Goal: Information Seeking & Learning: Understand process/instructions

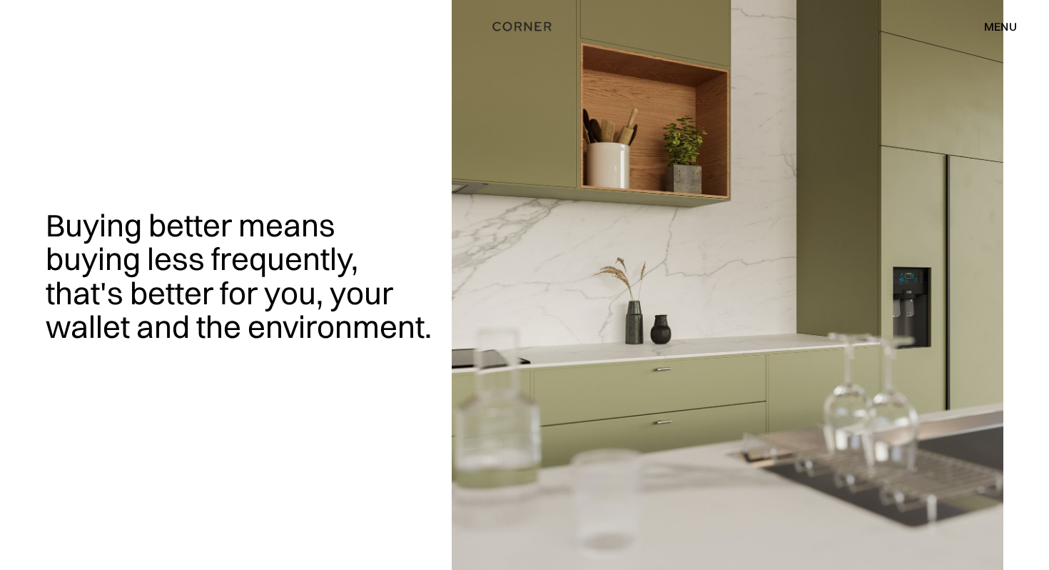
click at [1009, 36] on div "menu close" at bounding box center [993, 26] width 47 height 24
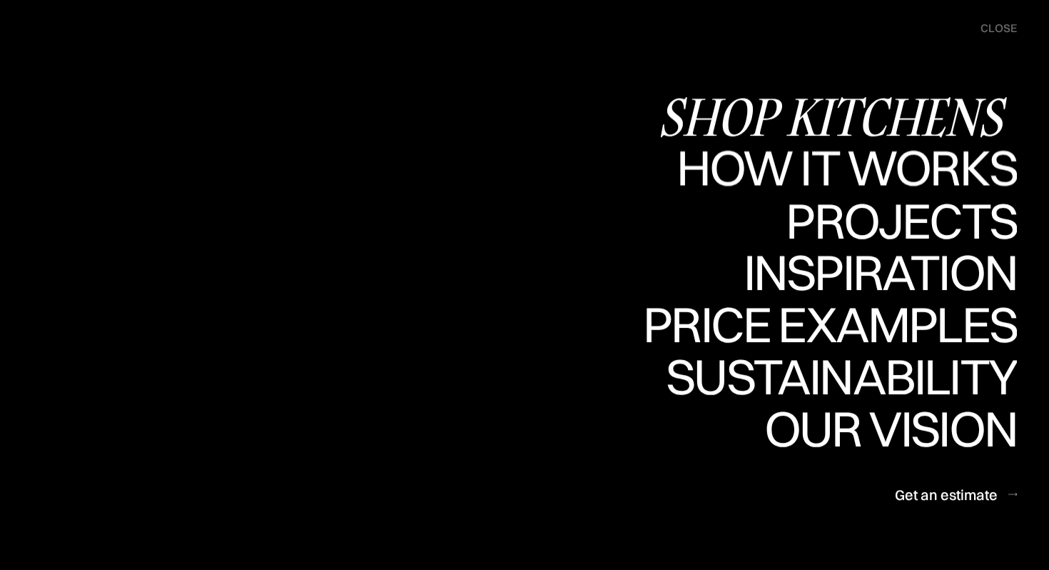
click at [929, 108] on div "Shop Kitchens" at bounding box center [837, 116] width 359 height 50
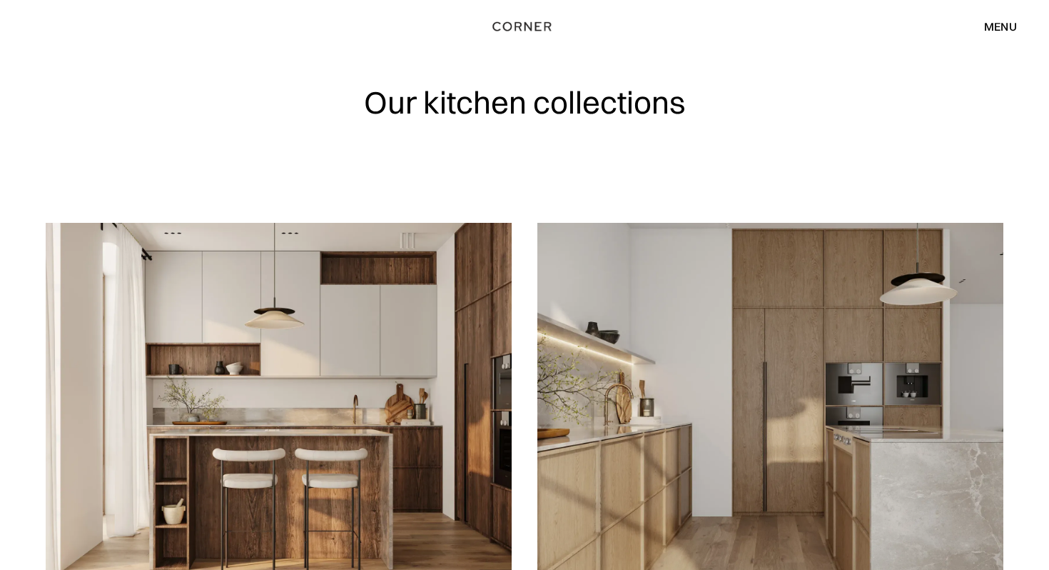
click at [1007, 31] on div "menu" at bounding box center [1000, 26] width 33 height 11
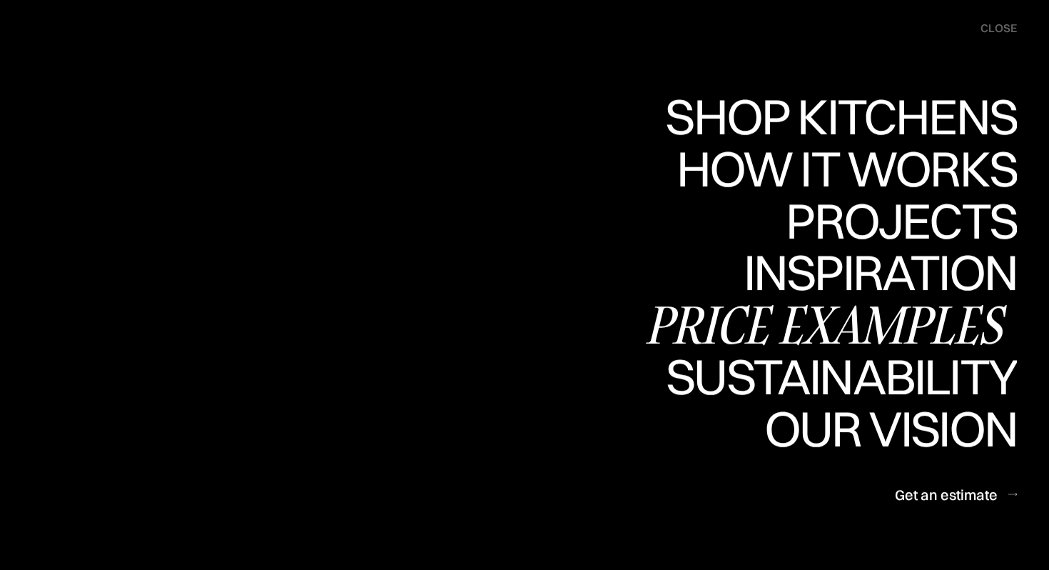
scroll to position [825, 0]
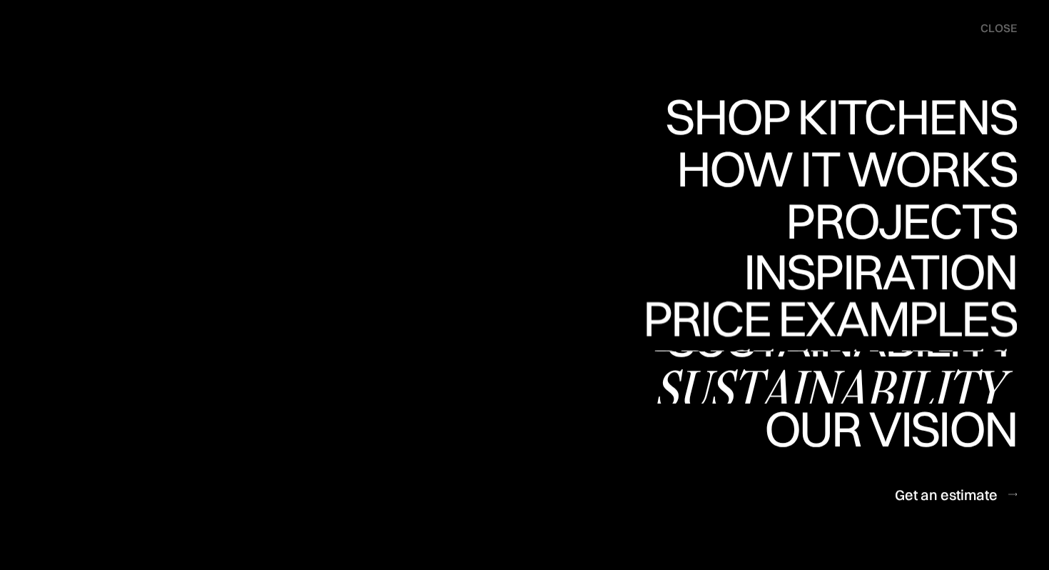
click at [869, 378] on div "Sustainability" at bounding box center [835, 388] width 363 height 50
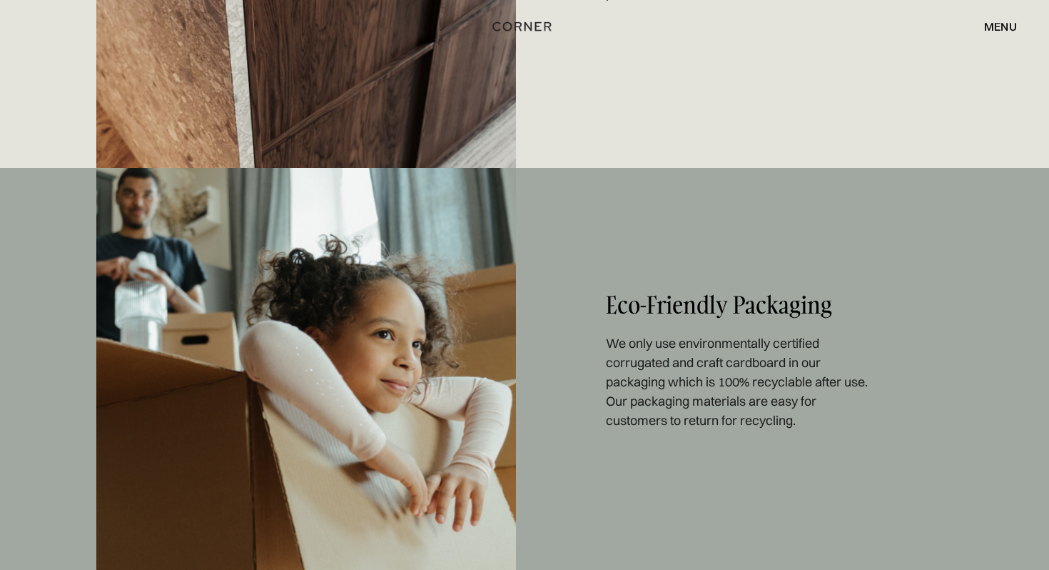
scroll to position [1317, 0]
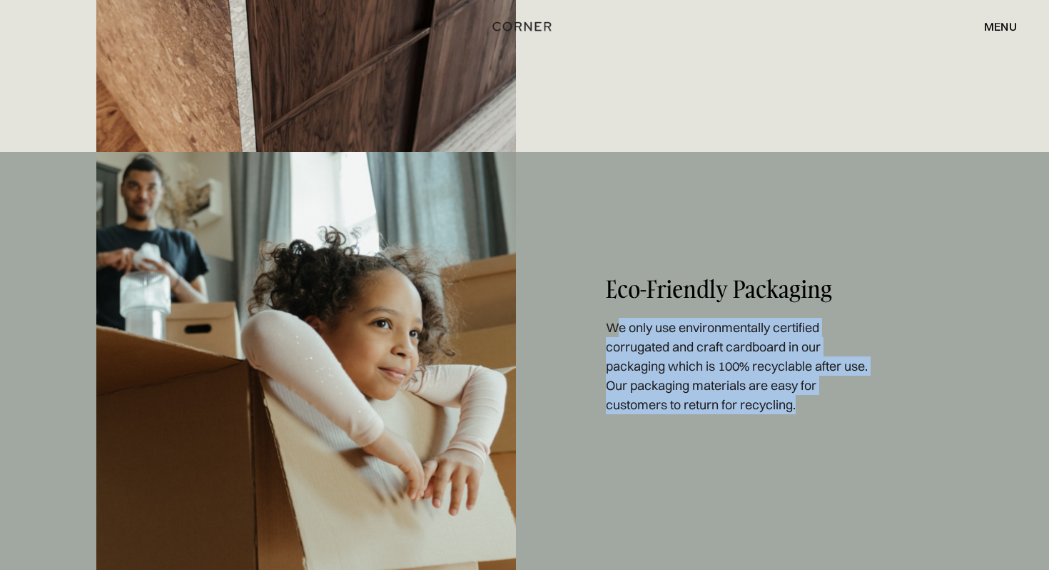
drag, startPoint x: 613, startPoint y: 320, endPoint x: 895, endPoint y: 410, distance: 295.9
click at [896, 410] on div "Eco-friendly packaging We only use environmentally certified corrugated and cra…" at bounding box center [524, 377] width 857 height 450
click at [895, 410] on div "Eco-friendly packaging We only use environmentally certified corrugated and cra…" at bounding box center [524, 377] width 857 height 450
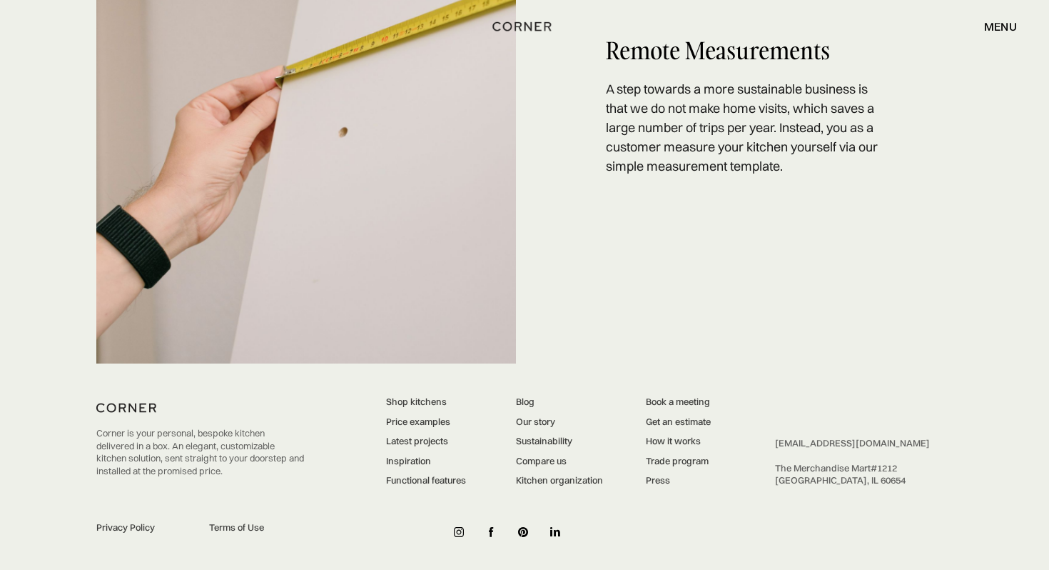
scroll to position [2887, 0]
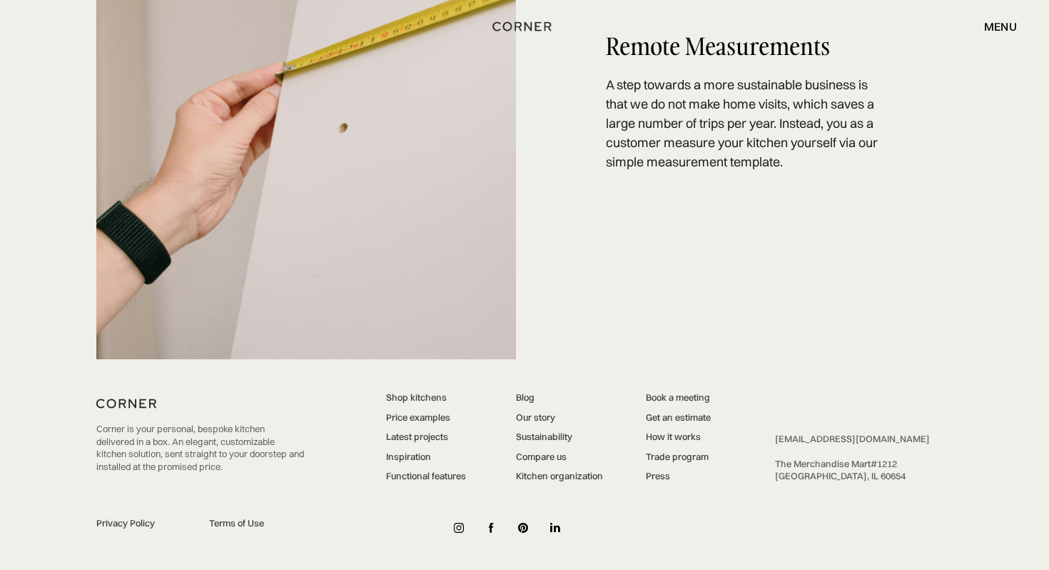
click at [669, 433] on link "How it works" at bounding box center [678, 436] width 65 height 13
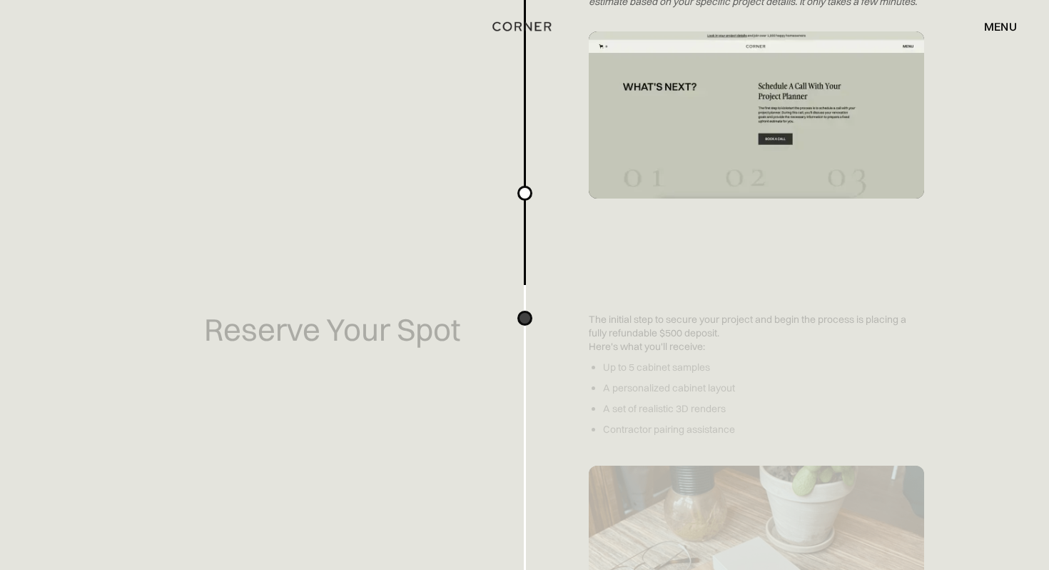
scroll to position [1367, 0]
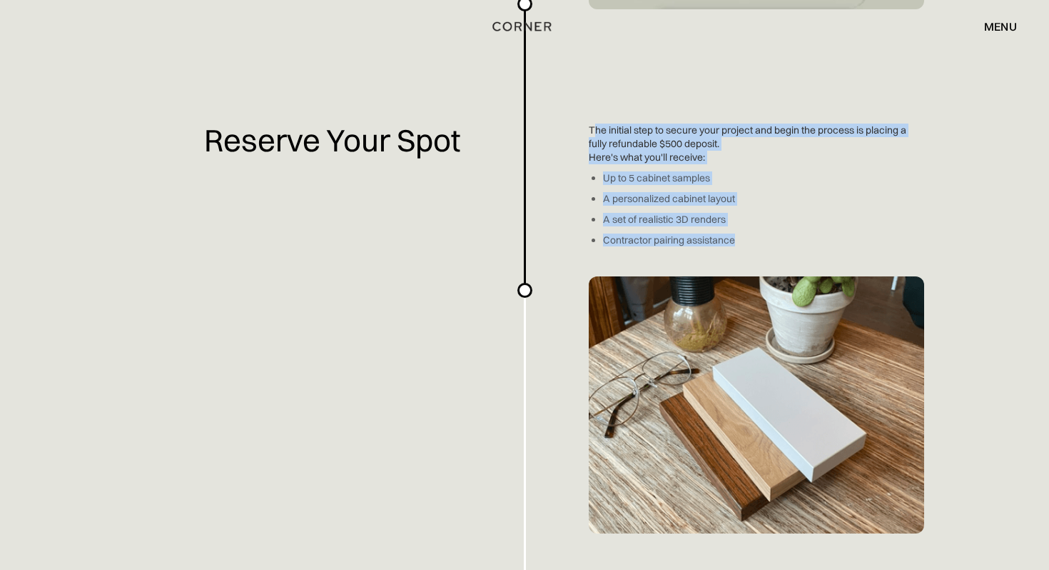
drag, startPoint x: 597, startPoint y: 126, endPoint x: 752, endPoint y: 242, distance: 192.7
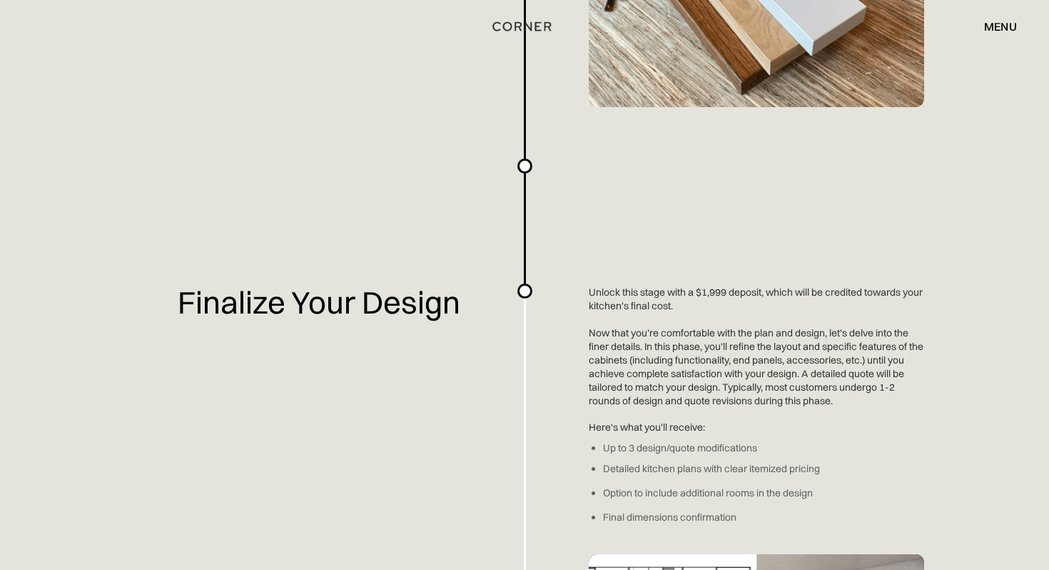
scroll to position [1865, 0]
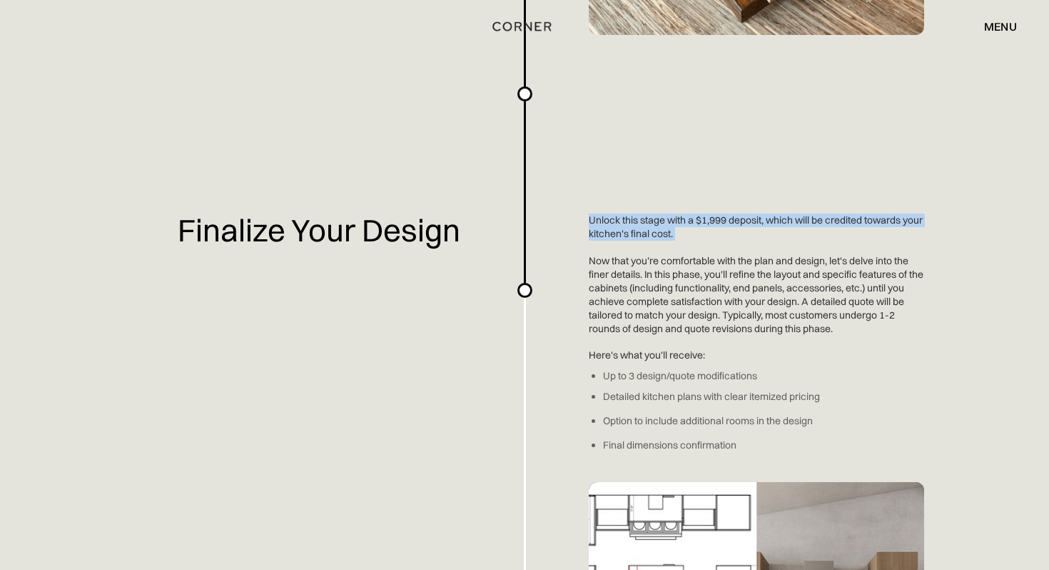
drag, startPoint x: 595, startPoint y: 210, endPoint x: 756, endPoint y: 253, distance: 166.2
click at [756, 253] on div "Planning a kitchen doesn’t have to be hard. We've made an easy-to-use overview …" at bounding box center [524, 121] width 1049 height 3972
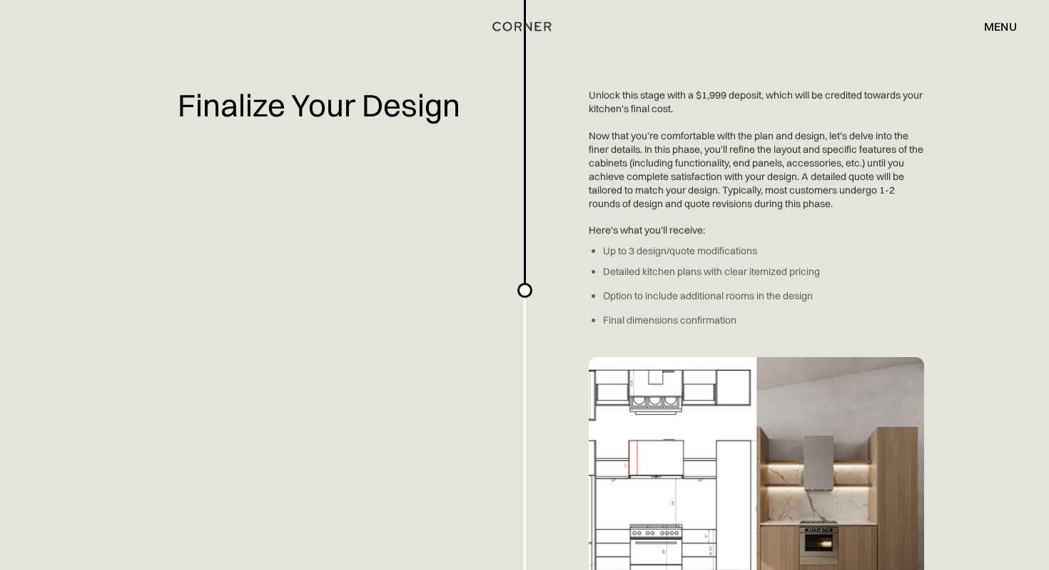
scroll to position [1994, 0]
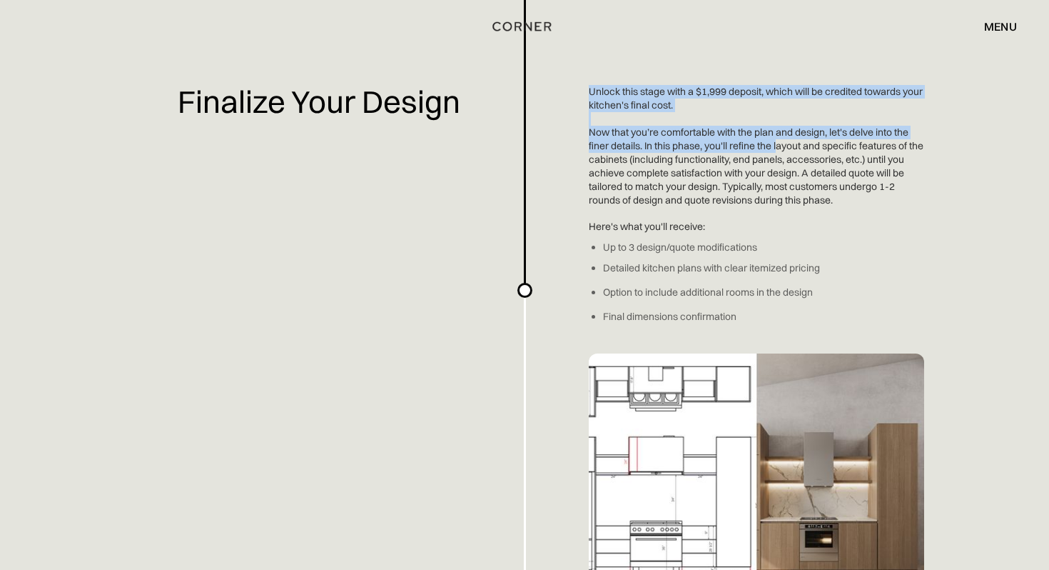
drag, startPoint x: 587, startPoint y: 127, endPoint x: 779, endPoint y: 147, distance: 193.8
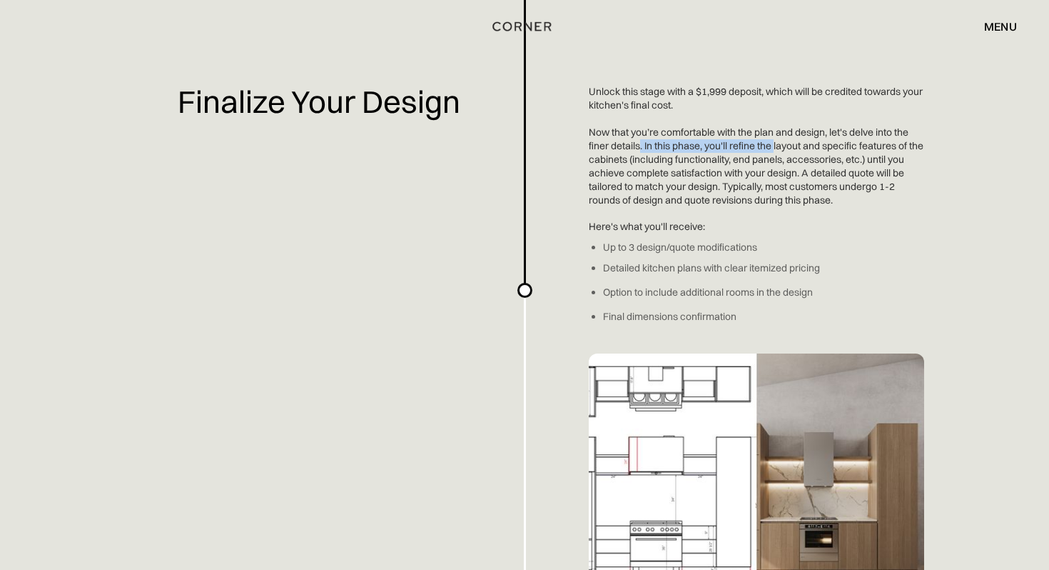
drag, startPoint x: 641, startPoint y: 144, endPoint x: 775, endPoint y: 149, distance: 134.3
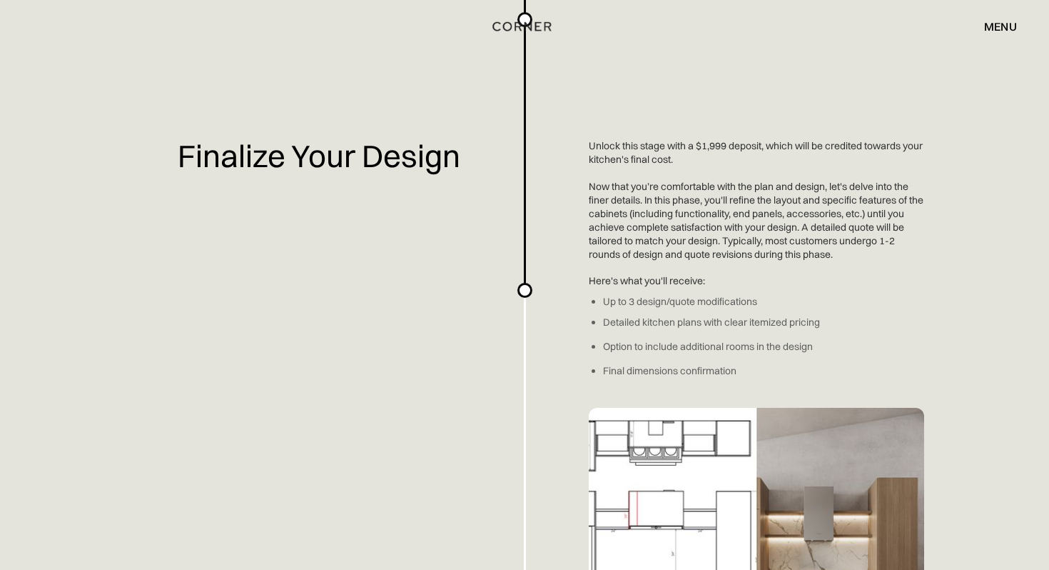
scroll to position [1951, 0]
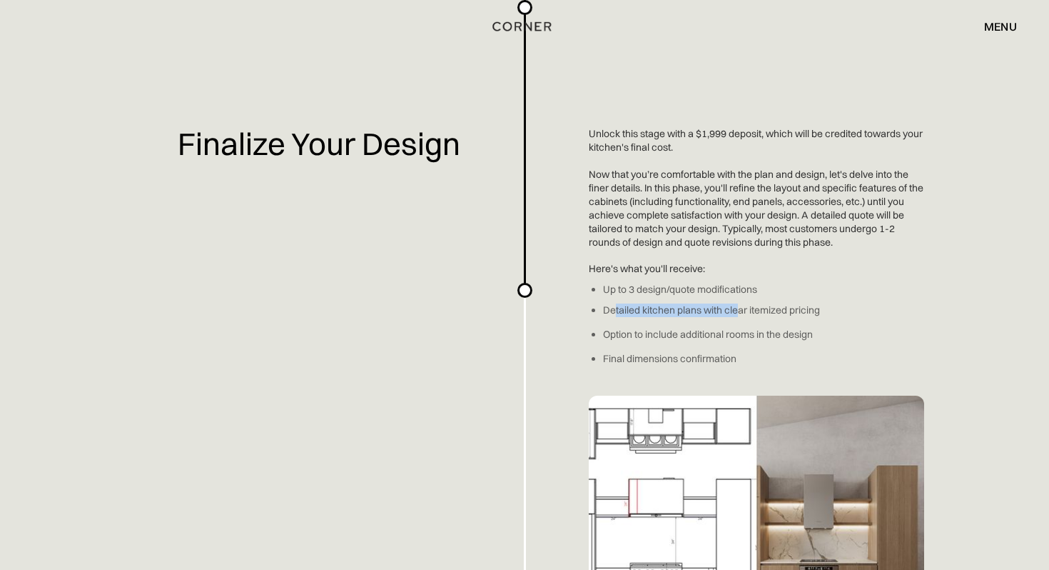
drag, startPoint x: 615, startPoint y: 310, endPoint x: 739, endPoint y: 315, distance: 125.0
click at [744, 315] on div "Planning a kitchen doesn’t have to be hard. We've made an easy-to-use overview …" at bounding box center [524, 35] width 1049 height 3972
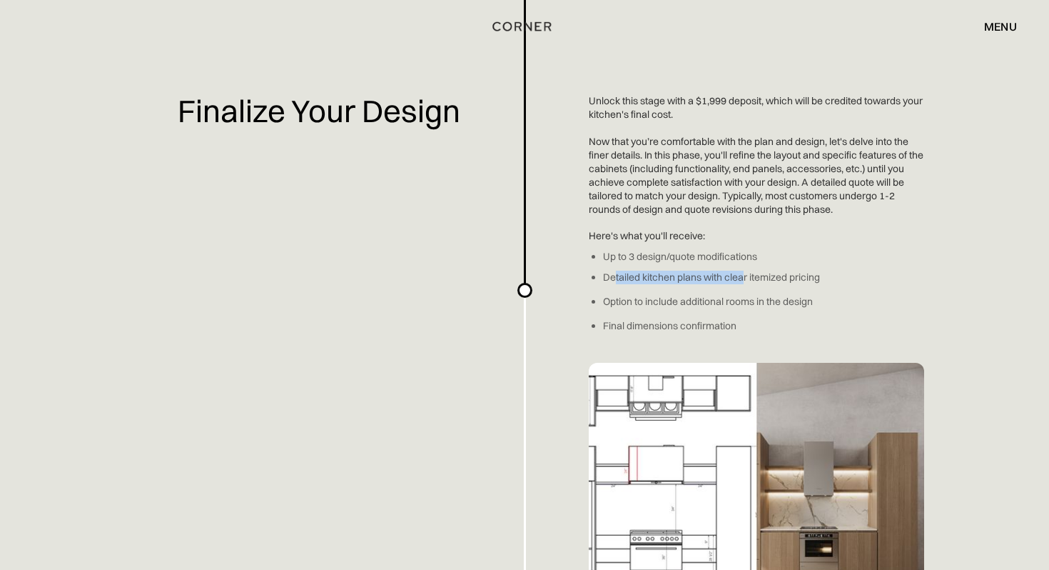
scroll to position [1989, 0]
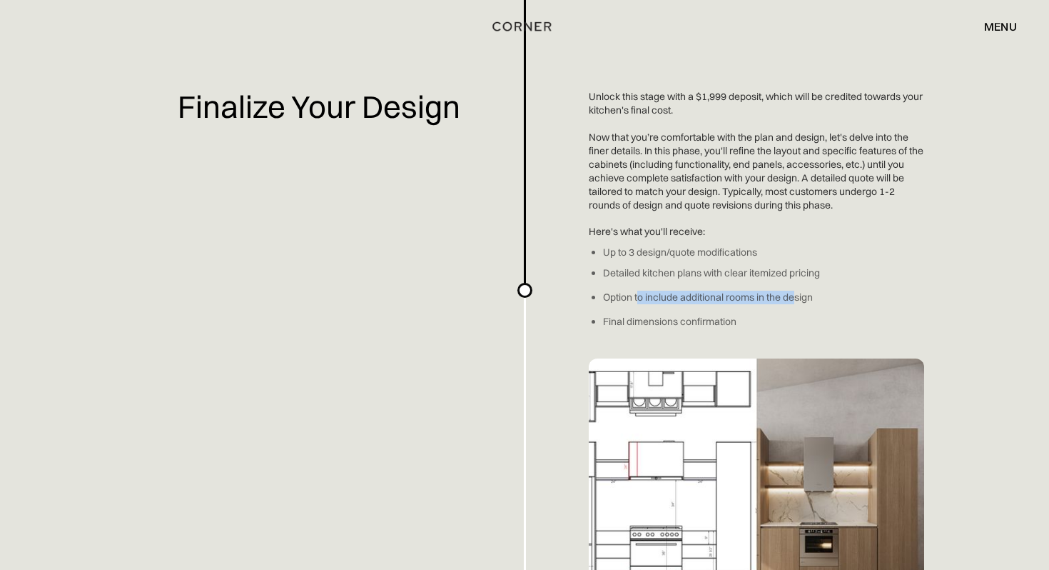
drag, startPoint x: 637, startPoint y: 293, endPoint x: 788, endPoint y: 292, distance: 150.6
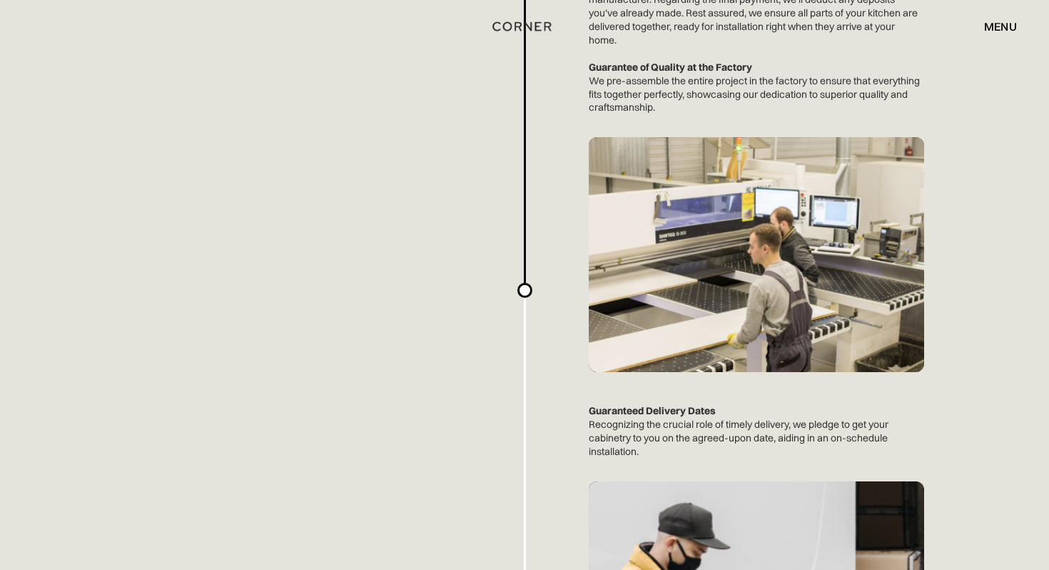
scroll to position [2891, 0]
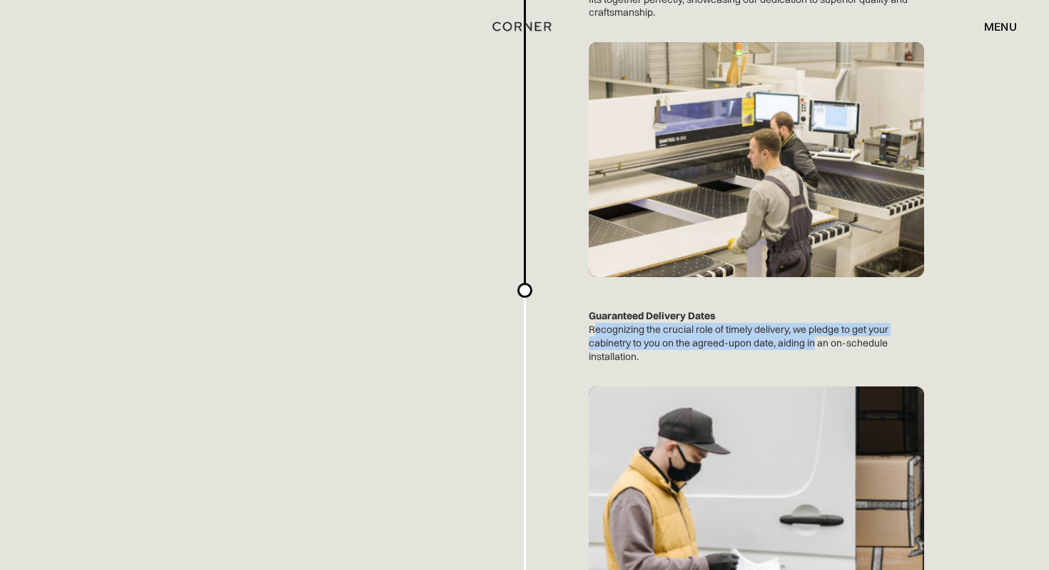
drag, startPoint x: 596, startPoint y: 328, endPoint x: 810, endPoint y: 337, distance: 214.3
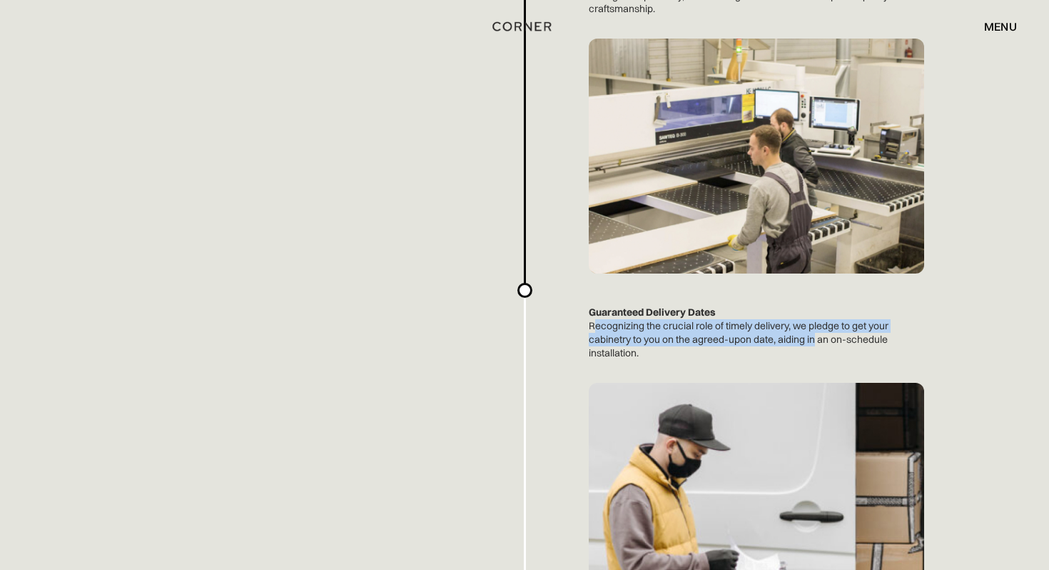
scroll to position [2654, 0]
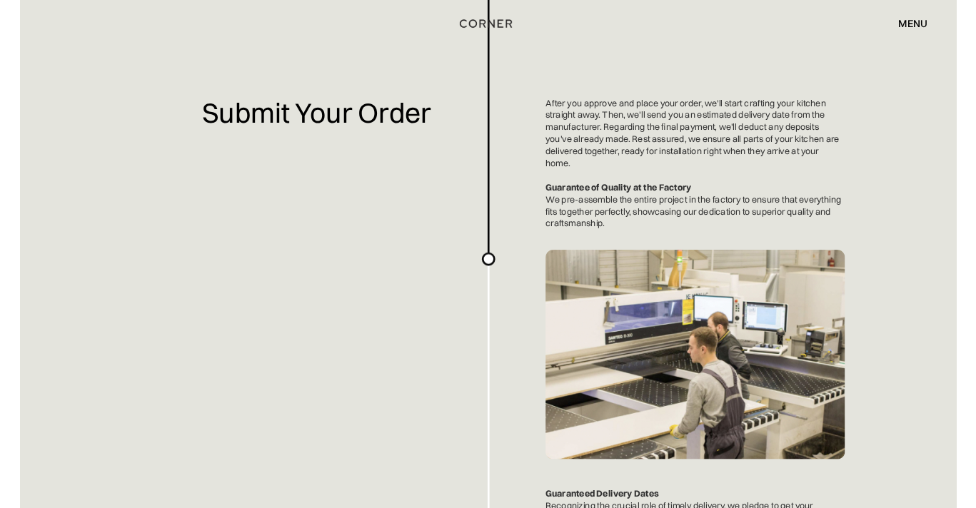
scroll to position [2617, 0]
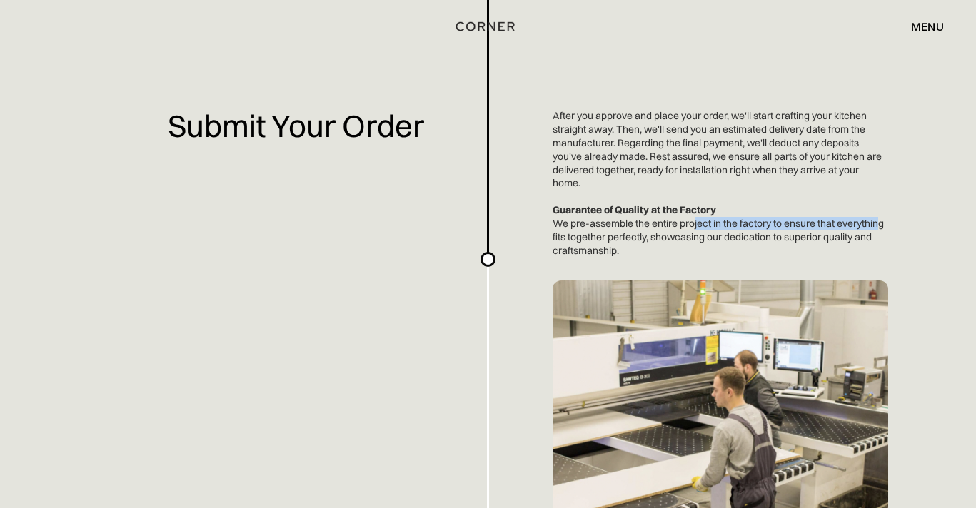
drag, startPoint x: 722, startPoint y: 219, endPoint x: 878, endPoint y: 225, distance: 155.7
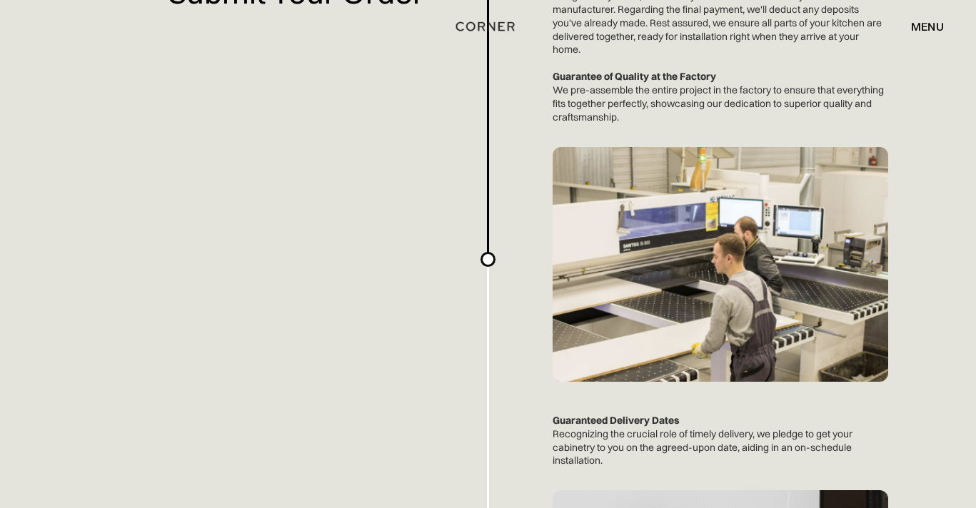
scroll to position [2802, 0]
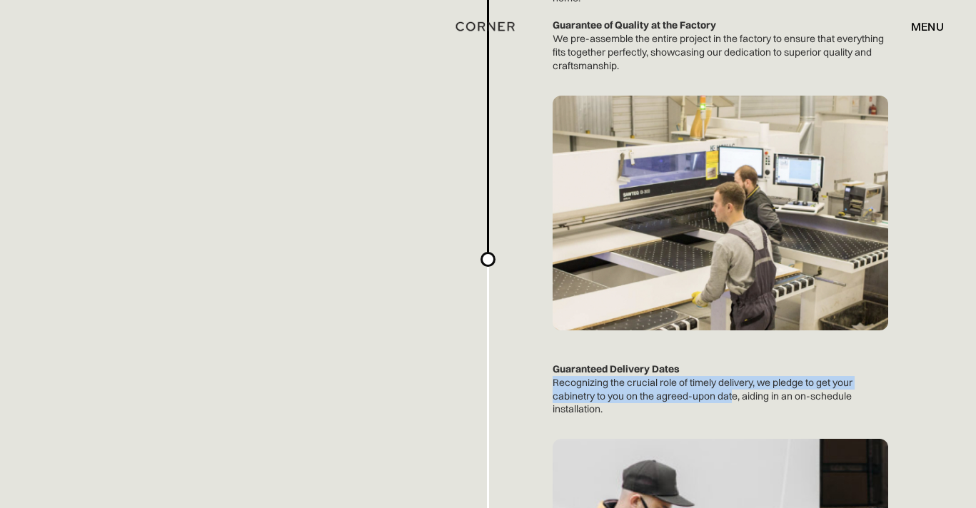
drag, startPoint x: 552, startPoint y: 380, endPoint x: 730, endPoint y: 390, distance: 178.0
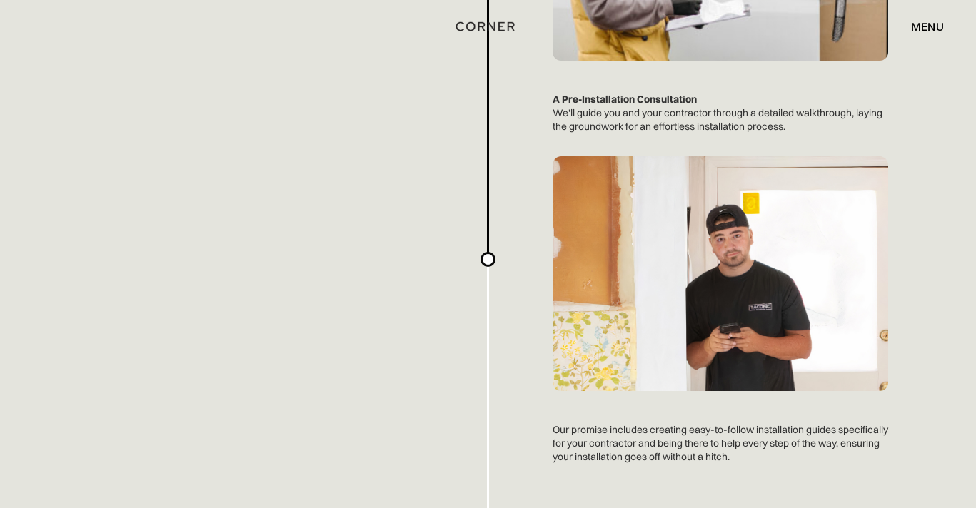
scroll to position [3531, 0]
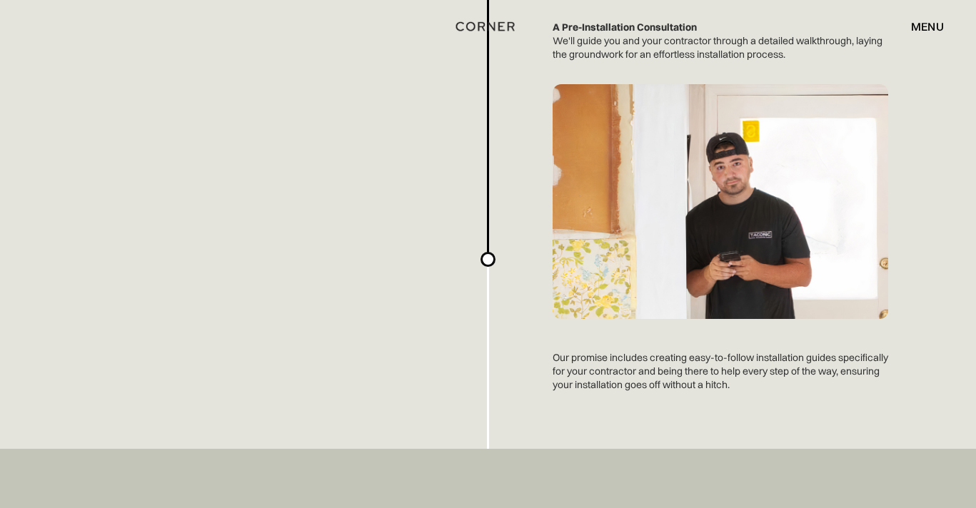
scroll to position [3405, 0]
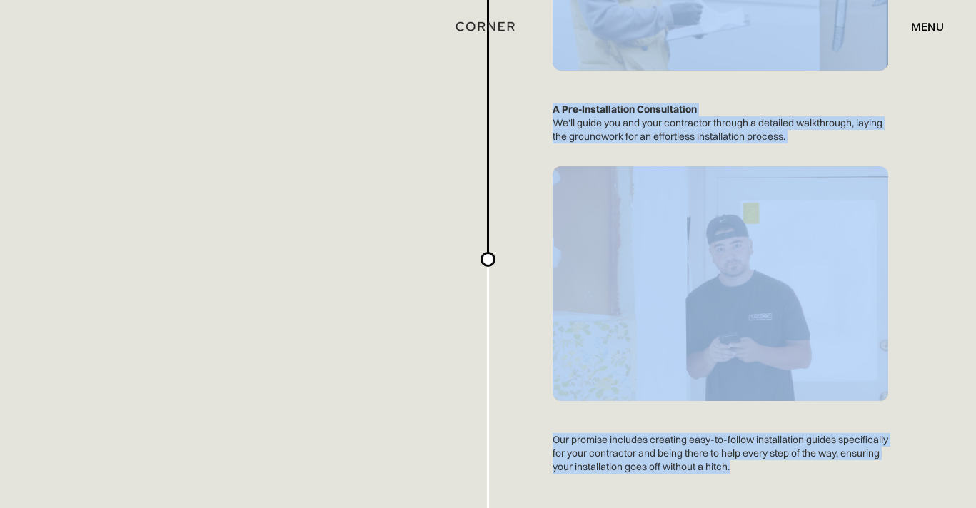
drag, startPoint x: 811, startPoint y: 470, endPoint x: 545, endPoint y: 153, distance: 414.4
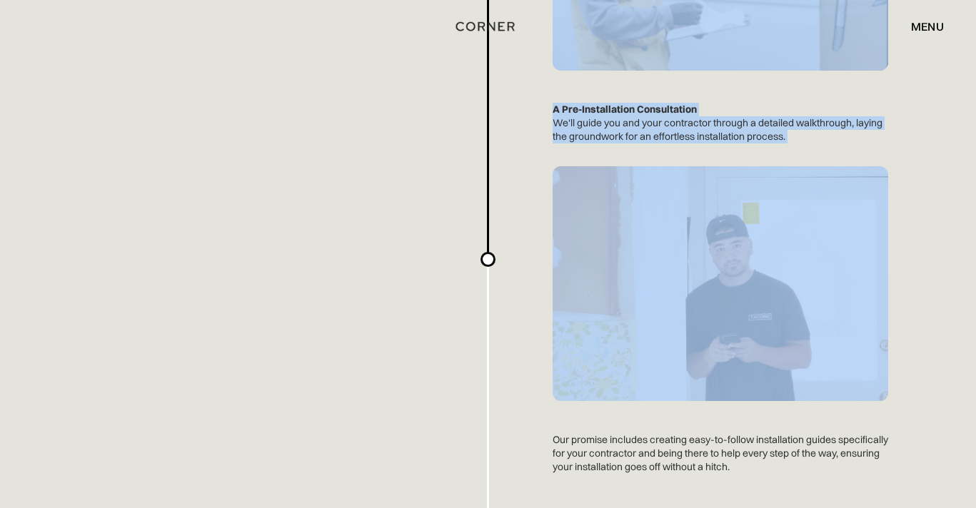
drag, startPoint x: 547, startPoint y: 103, endPoint x: 852, endPoint y: 364, distance: 400.9
